Goal: Transaction & Acquisition: Purchase product/service

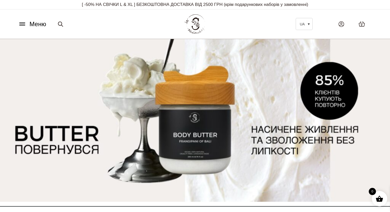
click at [22, 23] on icon at bounding box center [22, 23] width 8 height 5
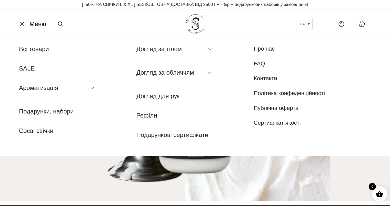
click at [36, 49] on link "Всі товари" at bounding box center [34, 49] width 30 height 7
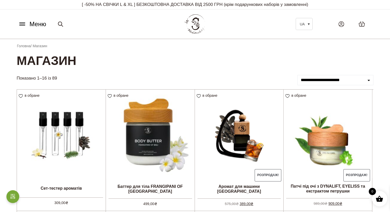
click at [23, 24] on icon at bounding box center [21, 24] width 5 height 0
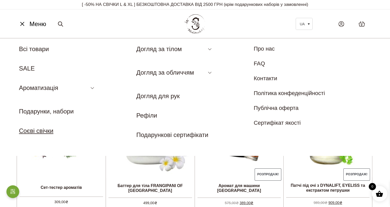
click at [36, 133] on link "Соєві свічки" at bounding box center [36, 131] width 34 height 7
